Goal: Browse casually

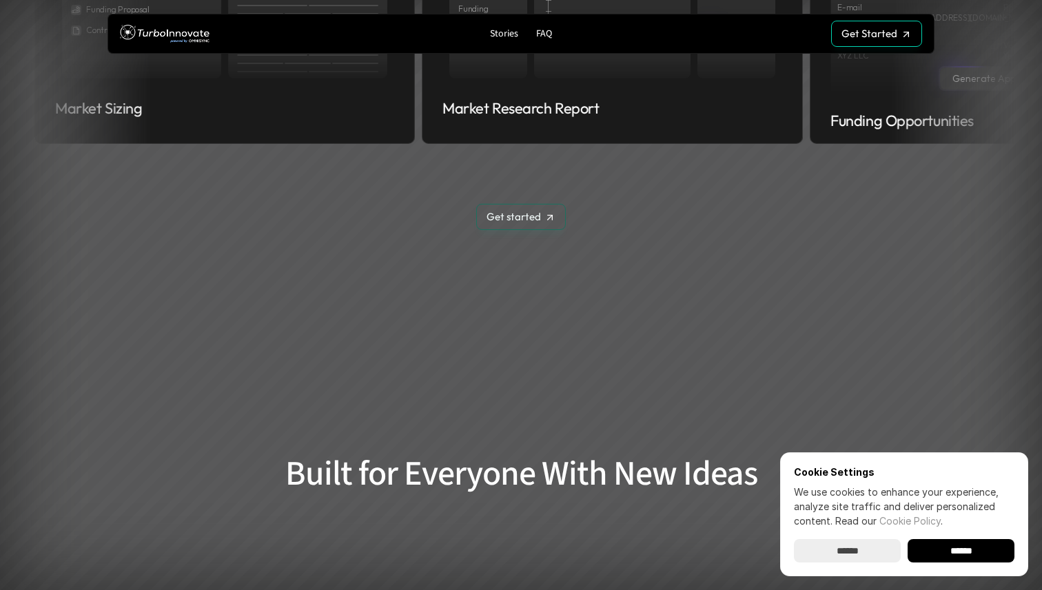
scroll to position [2001, 0]
click at [863, 31] on div "Get Started Get Started" at bounding box center [876, 34] width 70 height 12
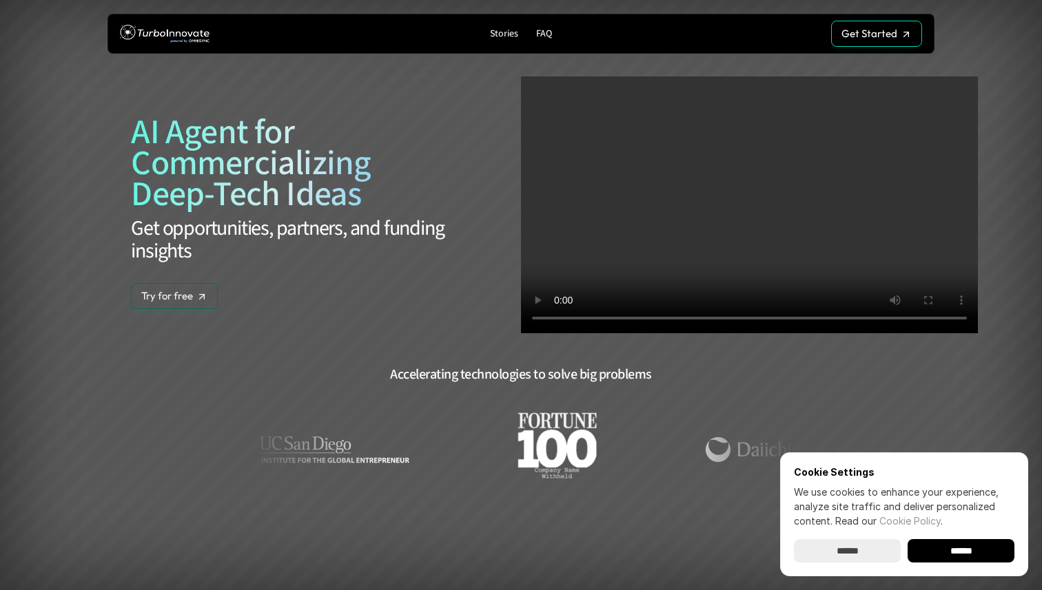
scroll to position [0, 0]
click at [184, 33] on img at bounding box center [165, 33] width 90 height 25
click at [504, 34] on p "Stories" at bounding box center [504, 34] width 28 height 12
click at [887, 41] on link "Get Started Get Started" at bounding box center [876, 34] width 91 height 26
